Goal: Task Accomplishment & Management: Manage account settings

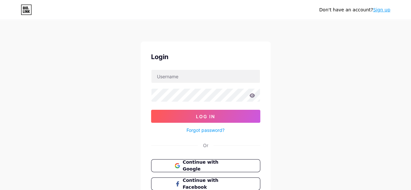
click at [125, 113] on div "Don't have an account? Sign up Login Log In Forgot password? Or Continue with G…" at bounding box center [205, 120] width 411 height 240
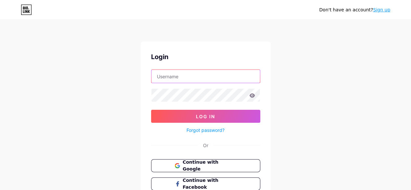
click at [214, 72] on input "text" at bounding box center [205, 76] width 108 height 13
type input "tramiteunico"
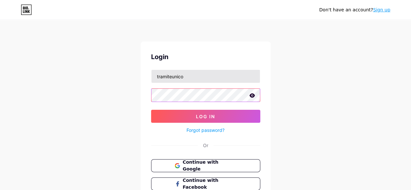
click at [151, 110] on button "Log In" at bounding box center [205, 116] width 109 height 13
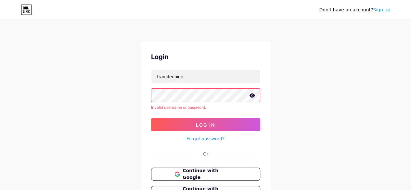
click at [253, 94] on icon at bounding box center [252, 95] width 6 height 4
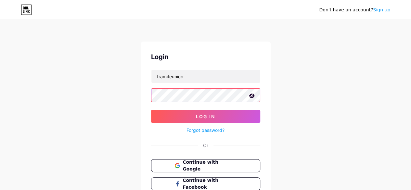
click at [151, 110] on button "Log In" at bounding box center [205, 116] width 109 height 13
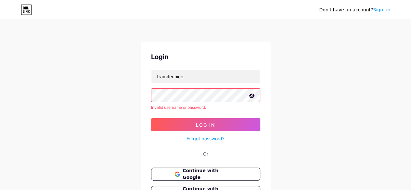
click at [151, 118] on button "Log In" at bounding box center [205, 124] width 109 height 13
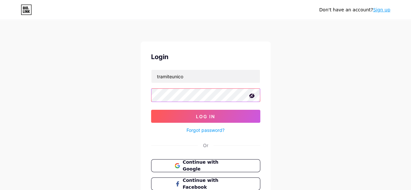
click at [151, 110] on button "Log In" at bounding box center [205, 116] width 109 height 13
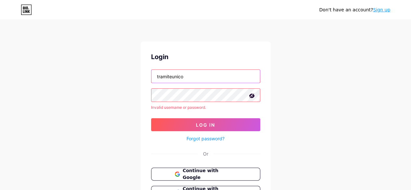
click at [177, 76] on input "tramiteunico" at bounding box center [205, 76] width 108 height 13
click at [123, 114] on div "Don't have an account? Sign up Login Invalid username or password. Log In Forgo…" at bounding box center [205, 124] width 411 height 248
click at [207, 139] on link "Forgot password?" at bounding box center [205, 138] width 38 height 7
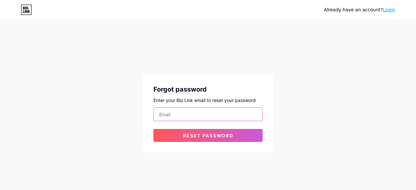
click at [215, 116] on input "email" at bounding box center [208, 114] width 108 height 13
type input "[EMAIL_ADDRESS][DOMAIN_NAME]"
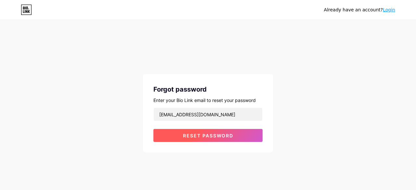
click at [216, 138] on button "Reset password" at bounding box center [207, 135] width 109 height 13
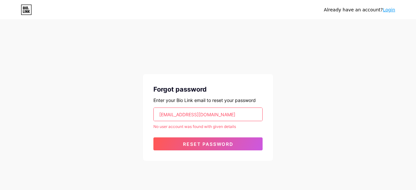
click at [23, 11] on icon at bounding box center [23, 11] width 1 height 3
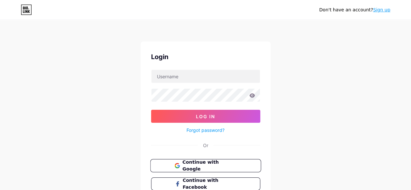
click at [197, 164] on span "Continue with Google" at bounding box center [209, 166] width 54 height 14
click at [210, 130] on font "Esqueceu sua senha?" at bounding box center [205, 130] width 46 height 6
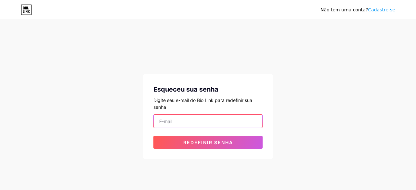
click at [203, 117] on input "email" at bounding box center [208, 121] width 108 height 13
type input "[EMAIL_ADDRESS][DOMAIN_NAME]"
click at [153, 136] on button "Redefinir senha" at bounding box center [207, 142] width 109 height 13
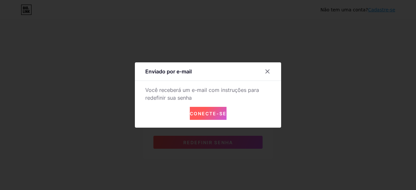
click at [195, 115] on font "Conecte-se" at bounding box center [208, 114] width 37 height 6
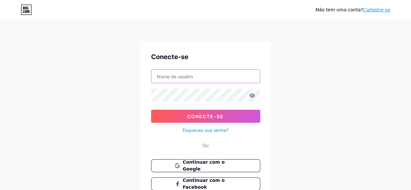
click at [221, 71] on input "text" at bounding box center [205, 76] width 108 height 13
type input "[EMAIL_ADDRESS][DOMAIN_NAME]"
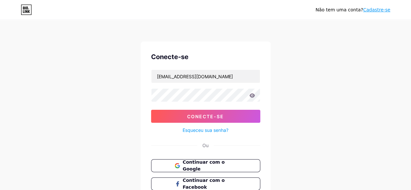
click at [206, 127] on font "Esqueceu sua senha?" at bounding box center [205, 130] width 46 height 6
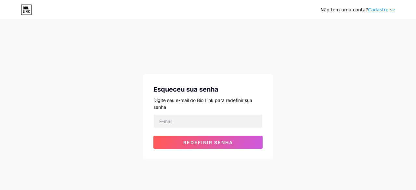
click at [208, 107] on div "Digite seu e-mail do Bio Link para redefinir sua senha" at bounding box center [207, 104] width 109 height 14
click at [205, 113] on div "Esqueceu sua senha Digite seu e-mail do Bio Link para redefinir sua senha Redef…" at bounding box center [208, 116] width 130 height 85
click at [202, 122] on input "email" at bounding box center [208, 121] width 108 height 13
type input "[EMAIL_ADDRESS][DOMAIN_NAME]"
click at [177, 119] on input "[EMAIL_ADDRESS][DOMAIN_NAME]" at bounding box center [208, 121] width 108 height 13
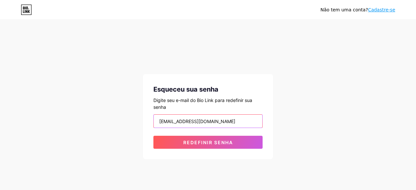
click at [177, 119] on input "[EMAIL_ADDRESS][DOMAIN_NAME]" at bounding box center [208, 121] width 108 height 13
click at [177, 119] on input "email" at bounding box center [208, 121] width 108 height 13
type input "[EMAIL_ADDRESS][DOMAIN_NAME]"
click at [191, 149] on div "Esqueceu sua senha Digite seu e-mail do Bio Link para redefinir sua senha [EMAI…" at bounding box center [208, 116] width 130 height 85
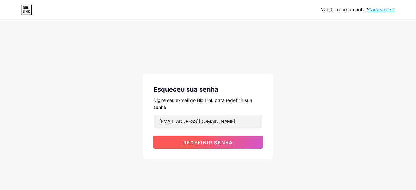
click at [186, 141] on font "Redefinir senha" at bounding box center [208, 143] width 50 height 6
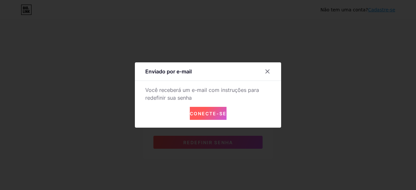
click at [220, 119] on button "Conecte-se" at bounding box center [208, 113] width 37 height 13
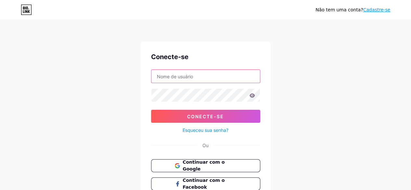
click at [198, 81] on input "text" at bounding box center [205, 76] width 108 height 13
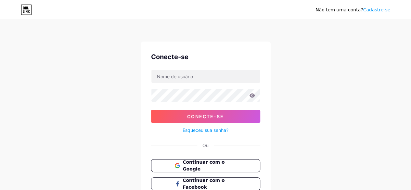
click at [174, 144] on div "Ou" at bounding box center [205, 145] width 109 height 7
click at [376, 13] on div "Não tem uma conta? Cadastre-se" at bounding box center [352, 9] width 75 height 7
click at [377, 9] on font "Cadastre-se" at bounding box center [376, 9] width 27 height 5
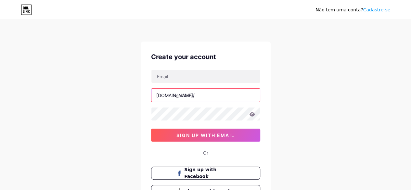
click at [211, 98] on input "text" at bounding box center [205, 95] width 108 height 13
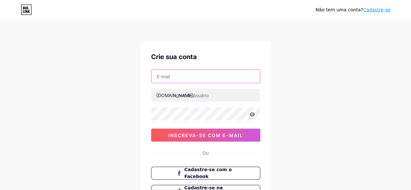
click at [186, 79] on input "text" at bounding box center [205, 76] width 108 height 13
type input "[EMAIL_ADDRESS][DOMAIN_NAME]"
click at [197, 79] on input "[EMAIL_ADDRESS][DOMAIN_NAME]" at bounding box center [205, 76] width 108 height 13
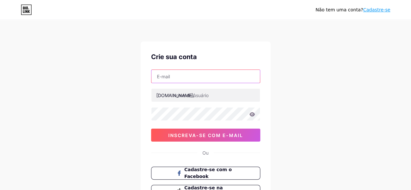
click at [197, 82] on input "text" at bounding box center [205, 76] width 108 height 13
type input "[EMAIL_ADDRESS][DOMAIN_NAME]"
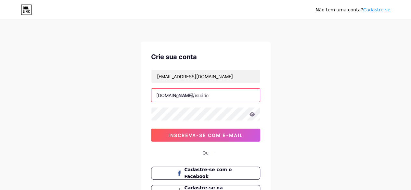
click at [212, 94] on input "text" at bounding box center [205, 95] width 108 height 13
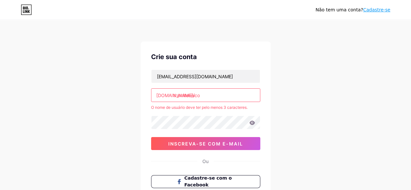
click at [223, 98] on input "tramiteunico" at bounding box center [205, 95] width 108 height 13
type input "tramiteunico"
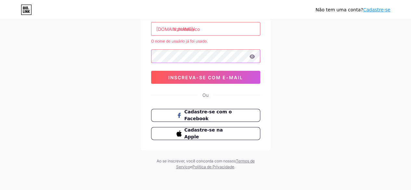
scroll to position [1, 0]
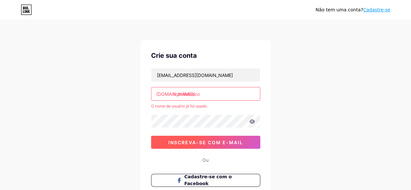
click at [206, 146] on button "inscreva-se com e-mail" at bounding box center [205, 142] width 109 height 13
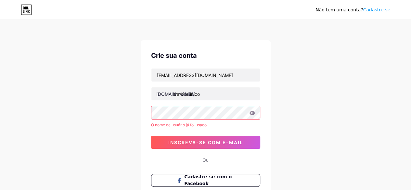
click at [376, 10] on font "Cadastre-se" at bounding box center [376, 9] width 27 height 5
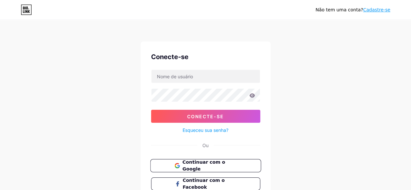
click at [219, 166] on font "Continuar com o Google" at bounding box center [203, 165] width 43 height 12
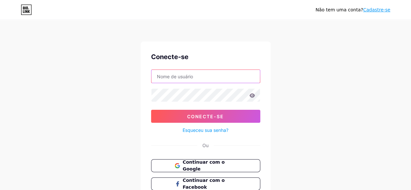
click at [204, 75] on input "text" at bounding box center [205, 76] width 108 height 13
type input "tramiteunico"
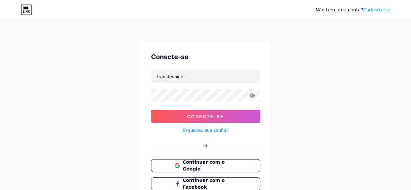
click at [213, 129] on font "Esqueceu sua senha?" at bounding box center [205, 130] width 46 height 6
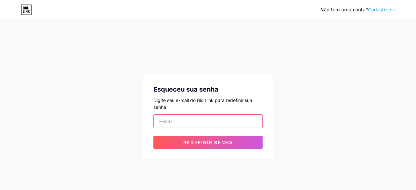
click at [211, 123] on input "email" at bounding box center [208, 121] width 108 height 13
click at [121, 170] on div "Não tem uma conta? Cadastre-se Esqueceu sua senha Digite seu e-mail do Bio Link…" at bounding box center [208, 90] width 416 height 180
click at [184, 121] on input "email" at bounding box center [208, 121] width 108 height 13
type input "[EMAIL_ADDRESS][DOMAIN_NAME]"
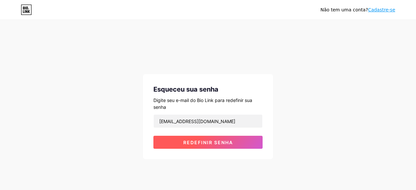
click at [194, 146] on button "Redefinir senha" at bounding box center [207, 142] width 109 height 13
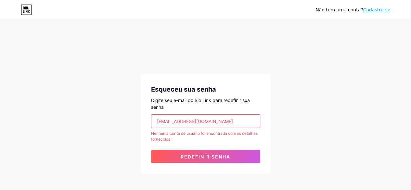
click at [209, 124] on input "[EMAIL_ADDRESS][DOMAIN_NAME]" at bounding box center [205, 121] width 108 height 13
click at [209, 124] on input "email" at bounding box center [205, 121] width 108 height 13
type input "[EMAIL_ADDRESS][DOMAIN_NAME]"
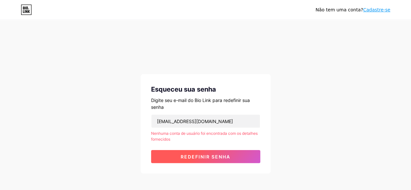
click at [197, 160] on button "Redefinir senha" at bounding box center [205, 156] width 109 height 13
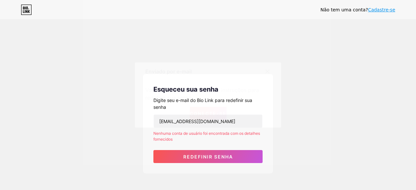
click at [201, 115] on font "Conecte-se" at bounding box center [208, 114] width 37 height 6
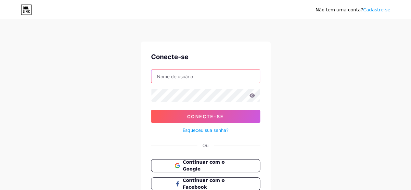
click at [184, 77] on input "text" at bounding box center [205, 76] width 108 height 13
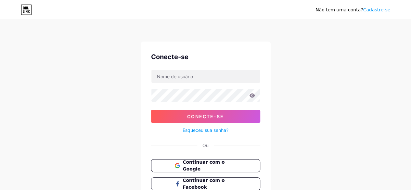
click at [137, 106] on div "Não tem uma conta? Cadastre-se Conecte-se Conecte-se Esqueceu sua senha? Ou Con…" at bounding box center [205, 120] width 411 height 240
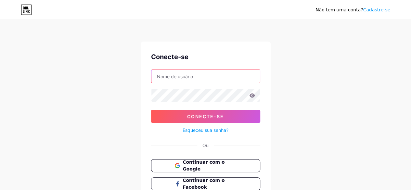
click at [195, 73] on input "text" at bounding box center [205, 76] width 108 height 13
type input "tramiteunico"
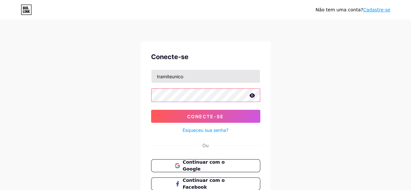
click at [151, 110] on button "Conecte-se" at bounding box center [205, 116] width 109 height 13
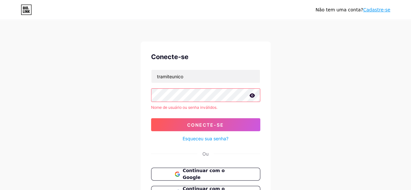
click at [251, 96] on icon at bounding box center [252, 95] width 6 height 4
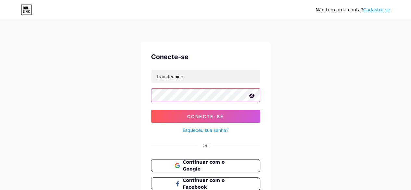
click at [151, 110] on button "Conecte-se" at bounding box center [205, 116] width 109 height 13
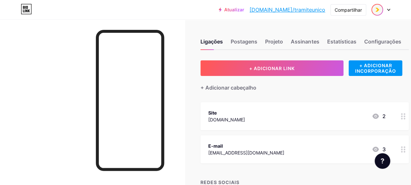
click at [373, 9] on img at bounding box center [377, 10] width 10 height 10
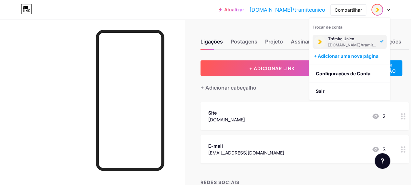
click at [216, 26] on div "Ligações Postagens Projeto Assinantes Estatísticas Configurações + ADICIONAR LI…" at bounding box center [218, 158] width 436 height 278
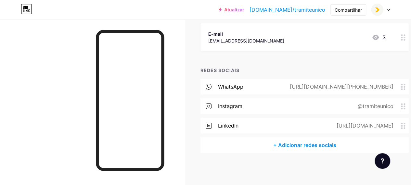
scroll to position [47, 0]
